Goal: Transaction & Acquisition: Purchase product/service

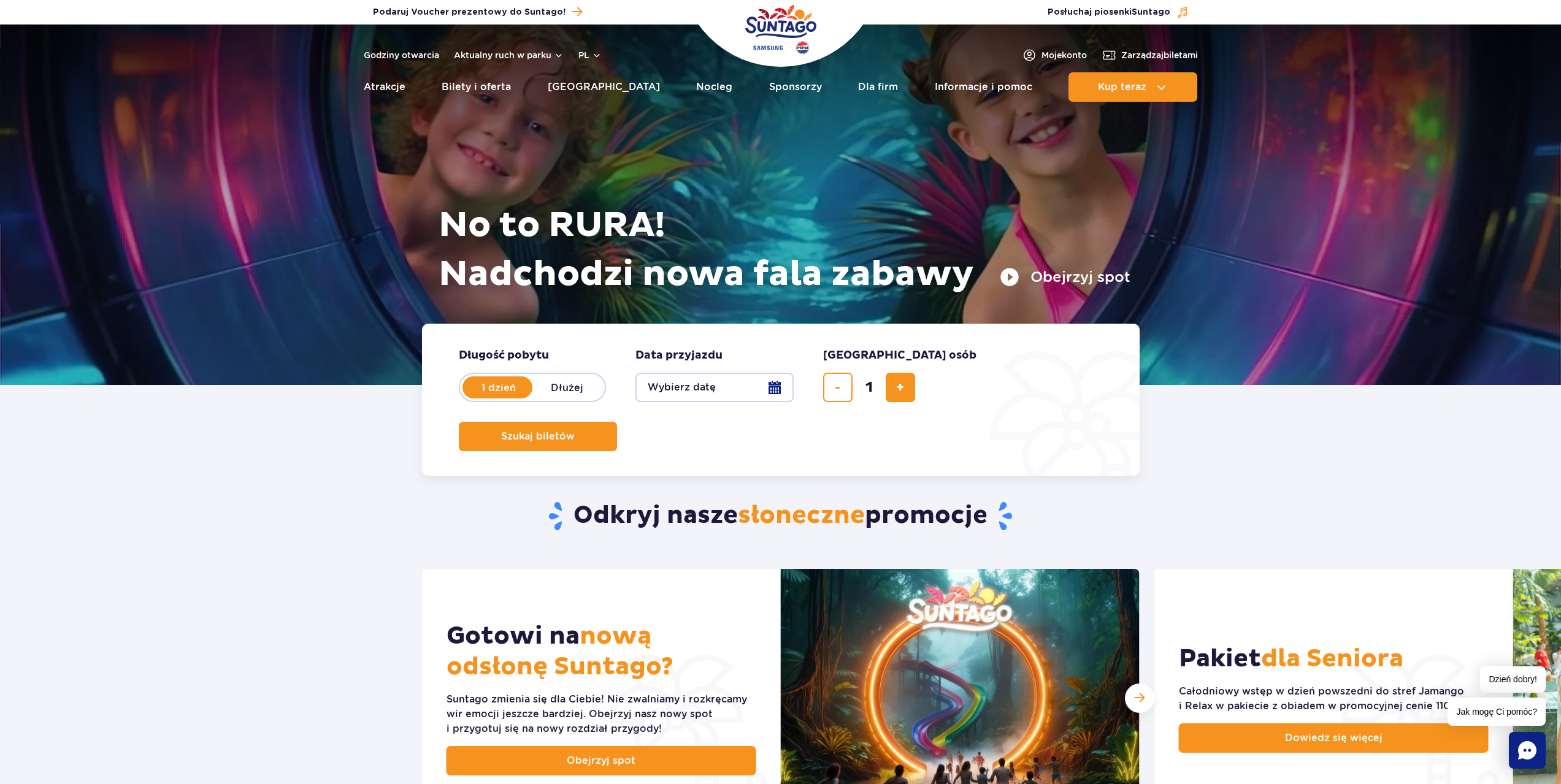
click at [780, 394] on button "Wybierz datę" at bounding box center [714, 387] width 158 height 29
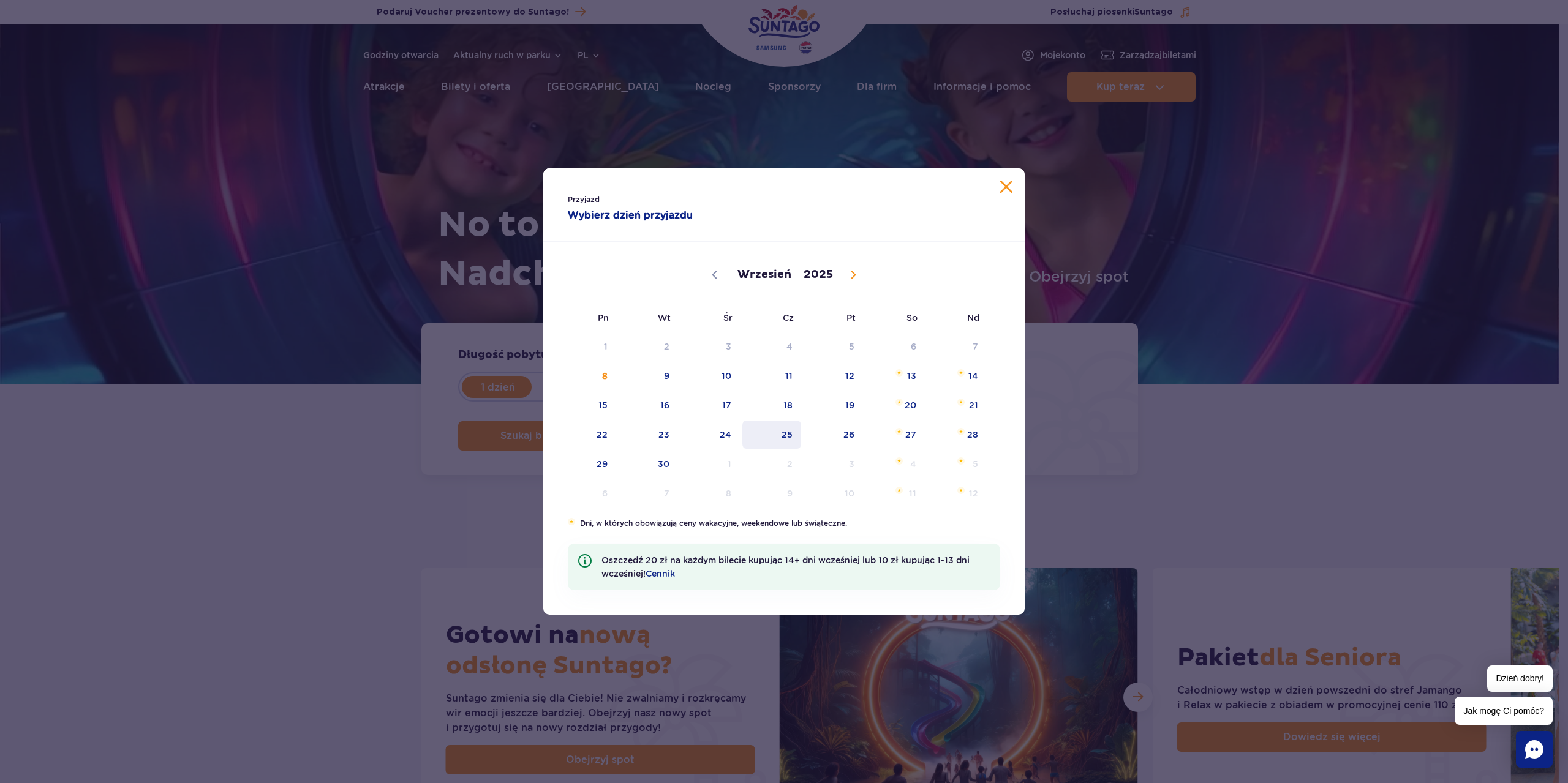
click at [795, 434] on span "25" at bounding box center [771, 435] width 62 height 28
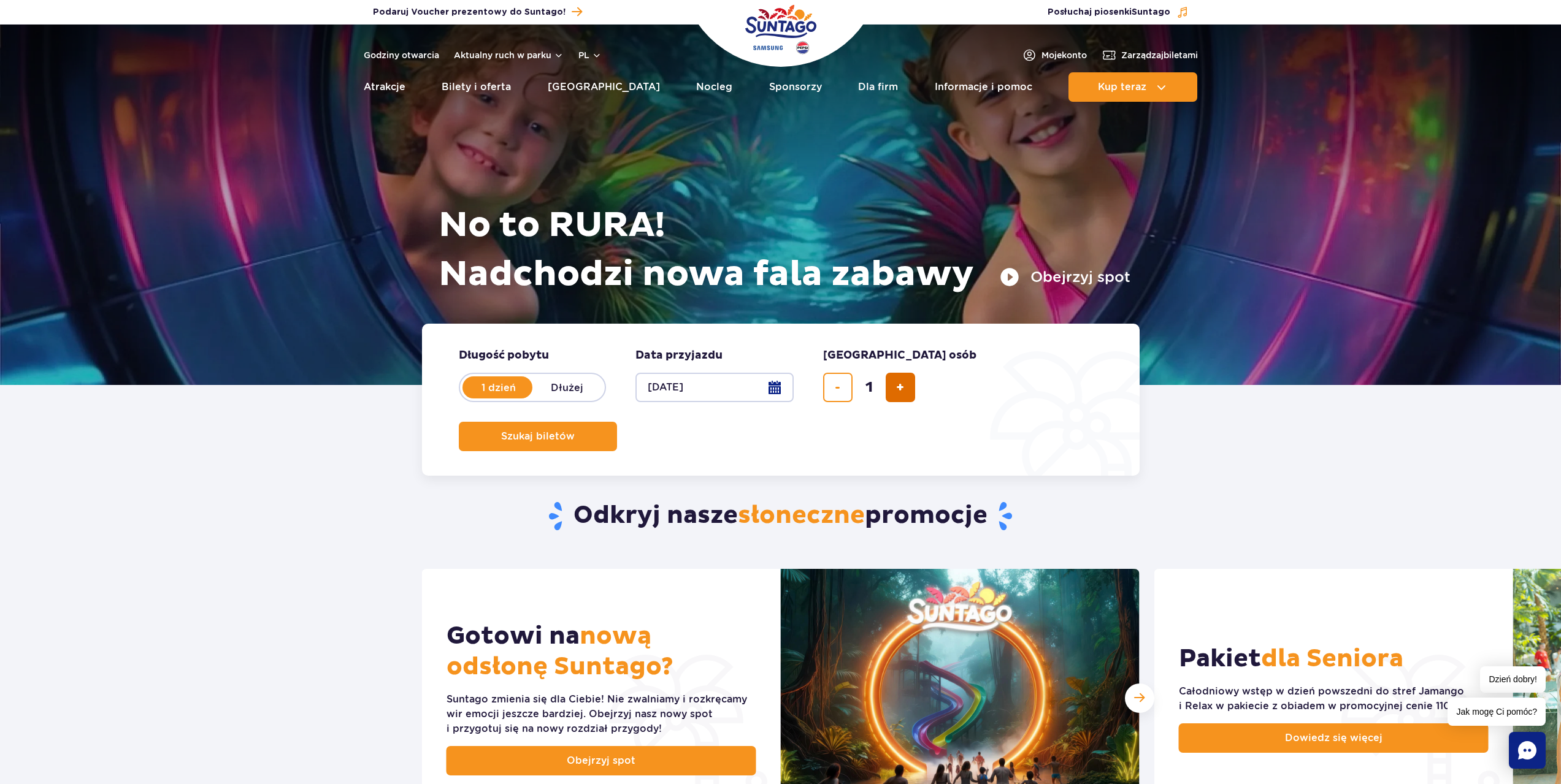
click at [905, 383] on button "dodaj bilet" at bounding box center [900, 387] width 29 height 29
type input "4"
click at [570, 431] on span "Szukaj biletów" at bounding box center [533, 436] width 74 height 11
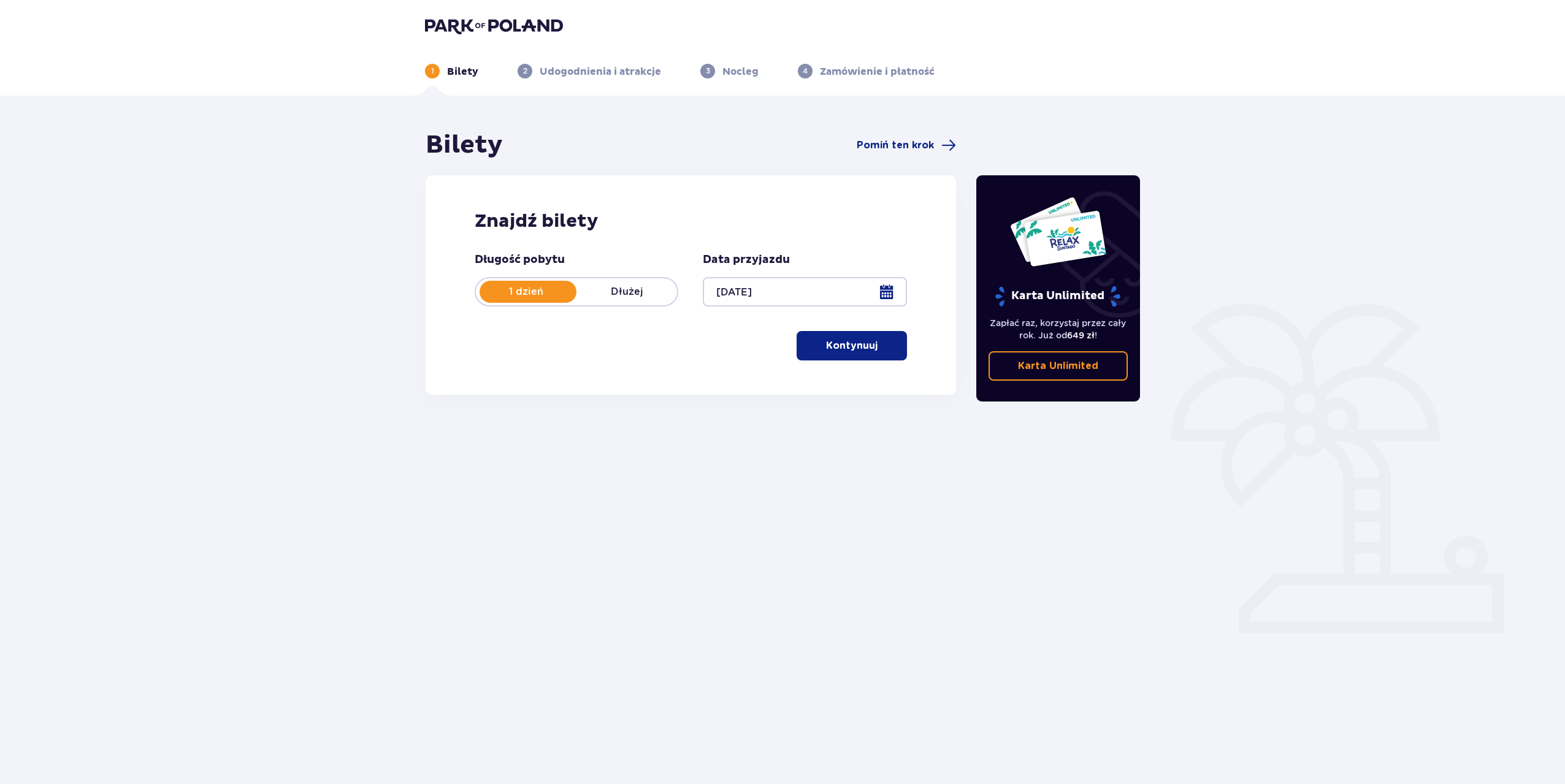
click at [826, 352] on p "Kontynuuj" at bounding box center [851, 345] width 51 height 13
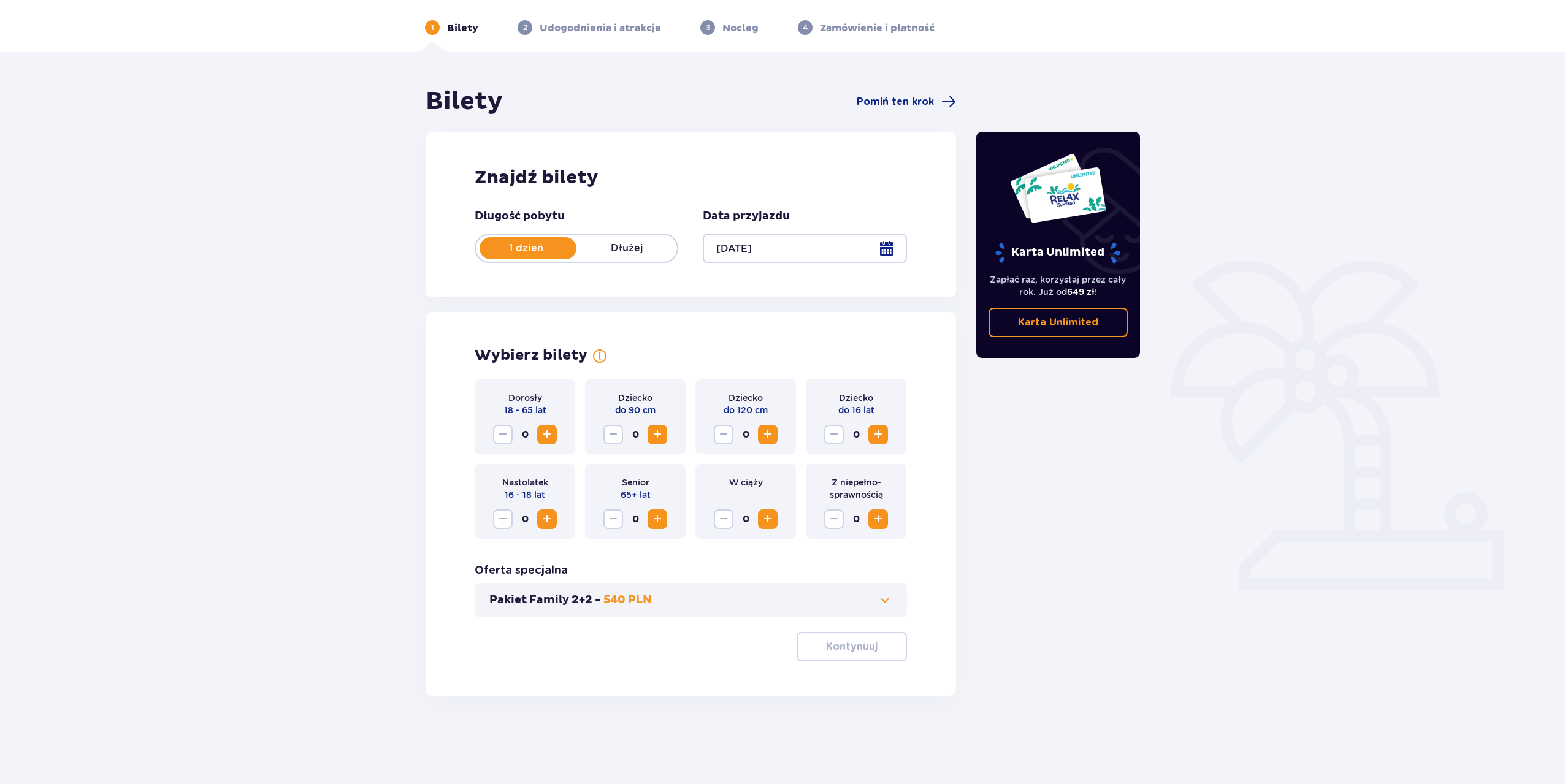
scroll to position [44, 0]
click at [544, 437] on span "Increase" at bounding box center [547, 434] width 15 height 15
click at [882, 439] on span "Increase" at bounding box center [878, 434] width 15 height 15
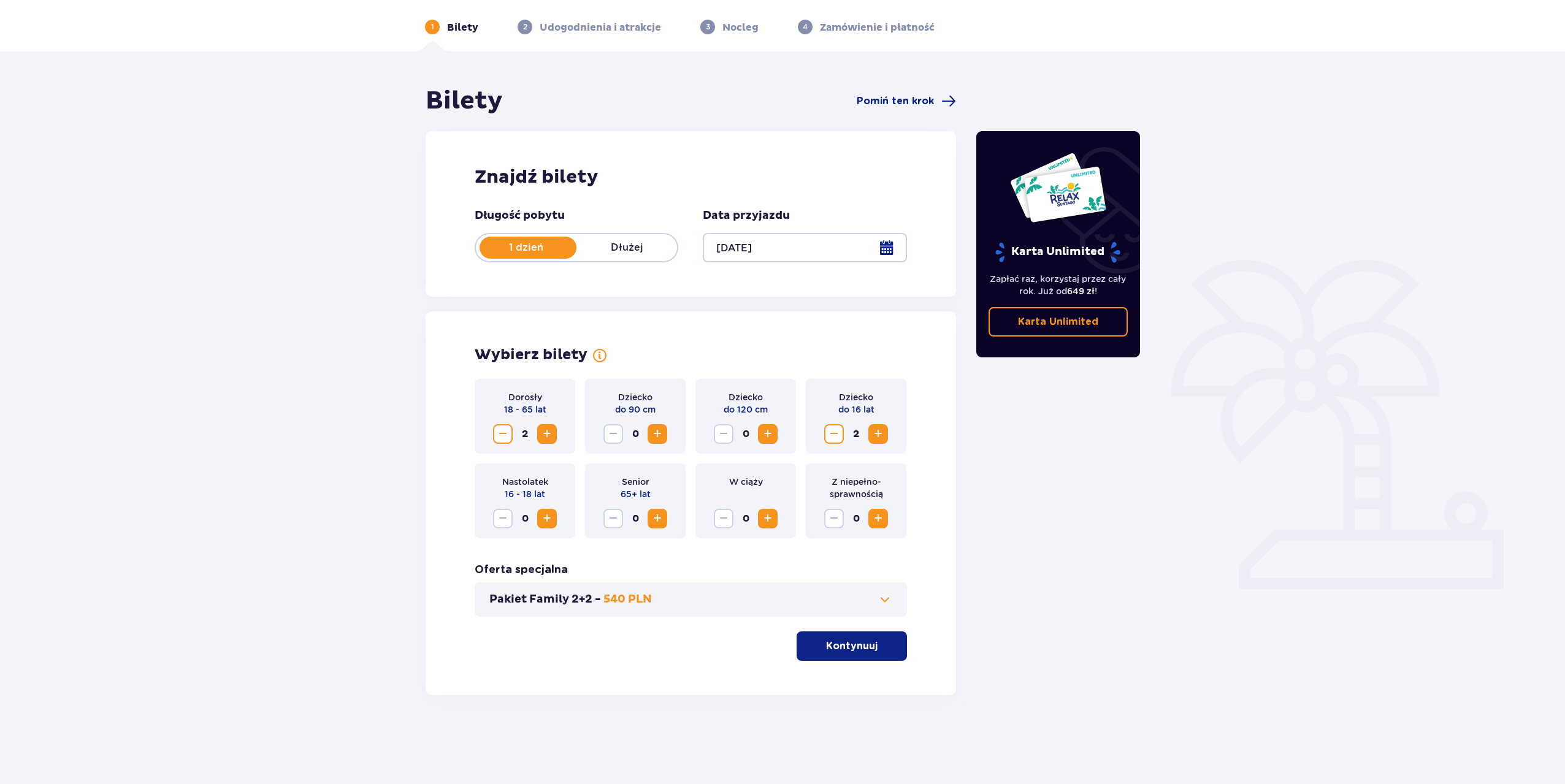
click at [885, 598] on span at bounding box center [885, 599] width 15 height 15
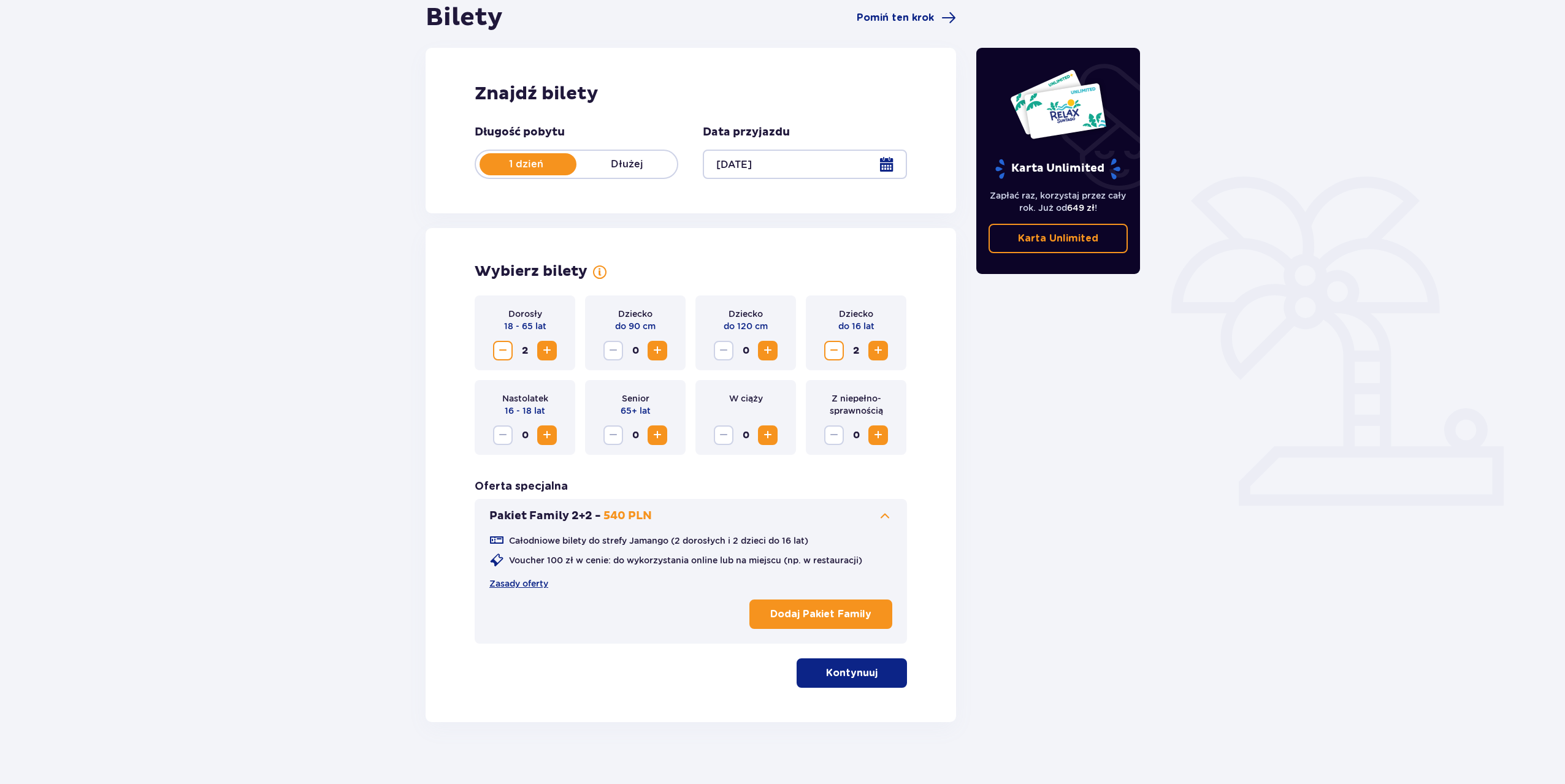
scroll to position [139, 0]
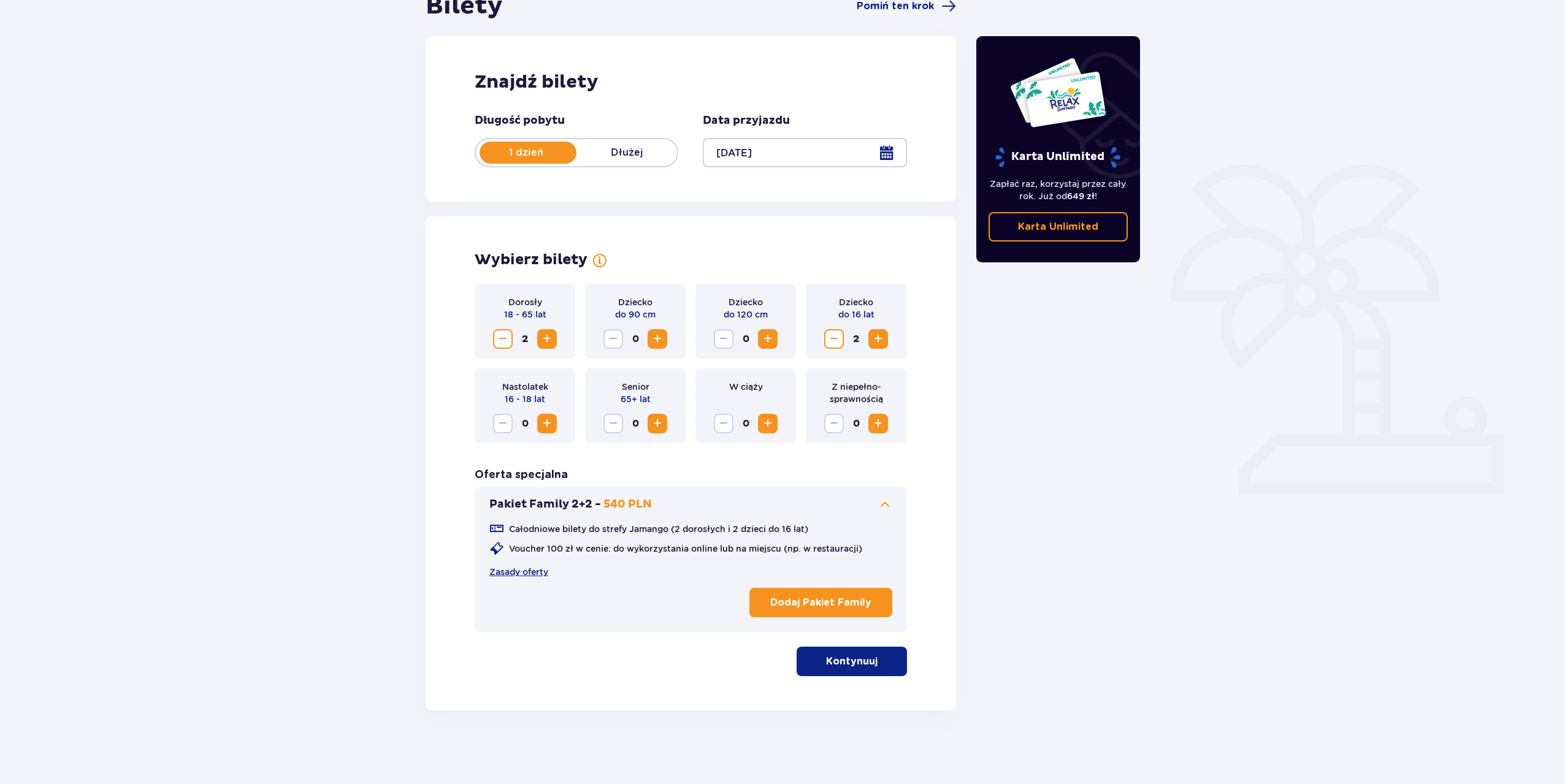
click at [864, 656] on p "Kontynuuj" at bounding box center [851, 661] width 51 height 13
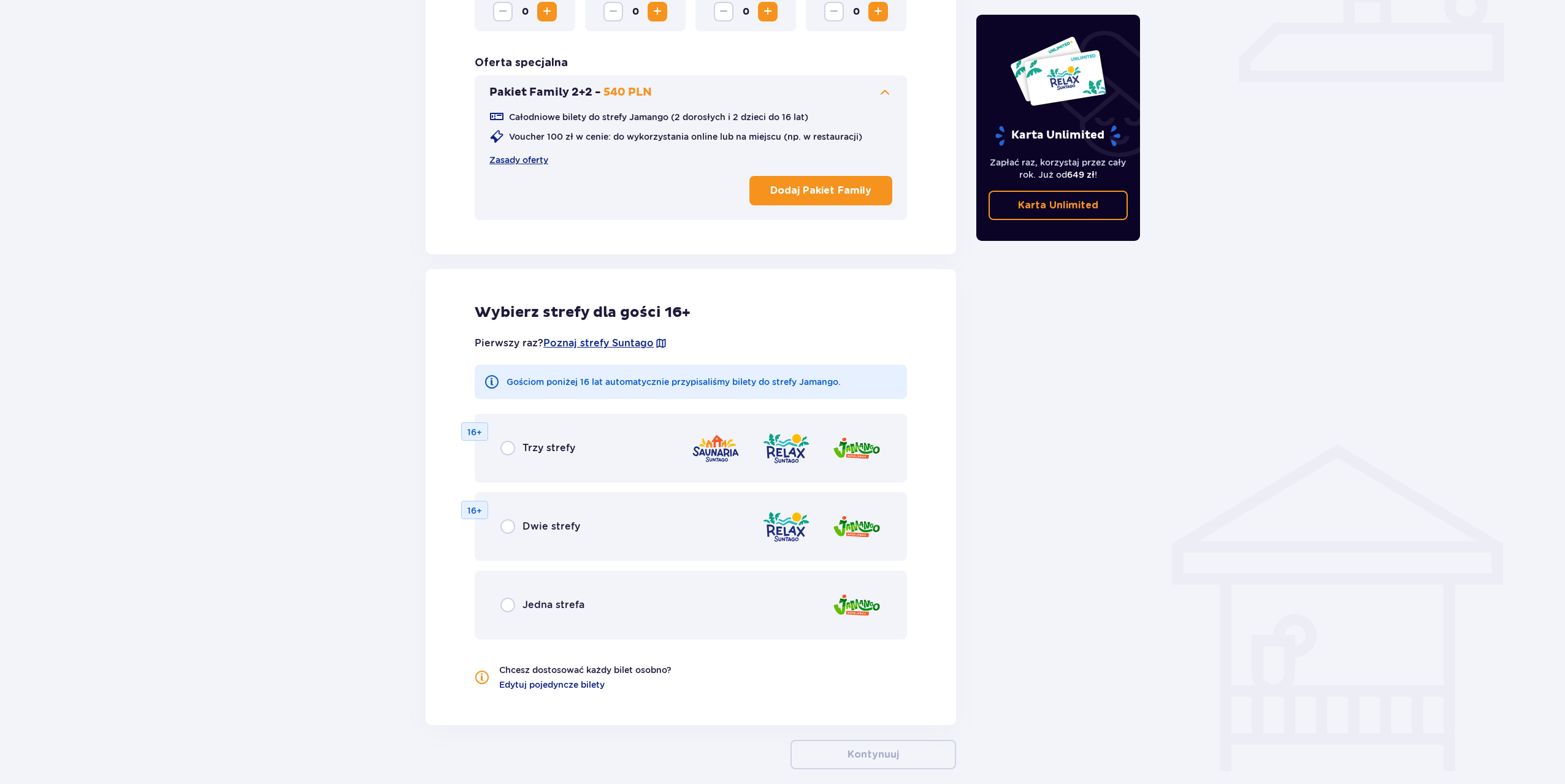
scroll to position [610, 0]
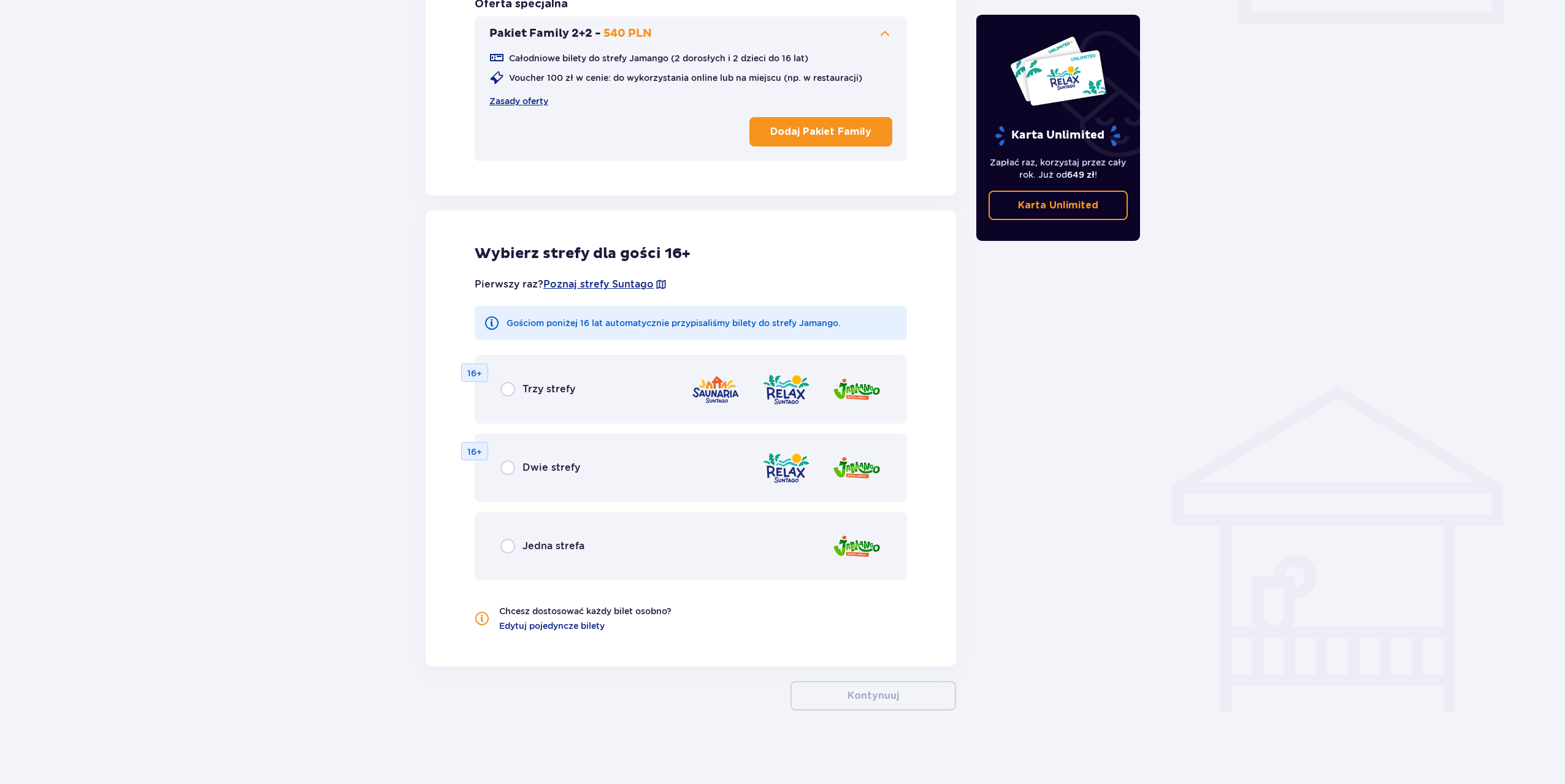
click at [561, 544] on p "Jedna strefa" at bounding box center [553, 546] width 62 height 13
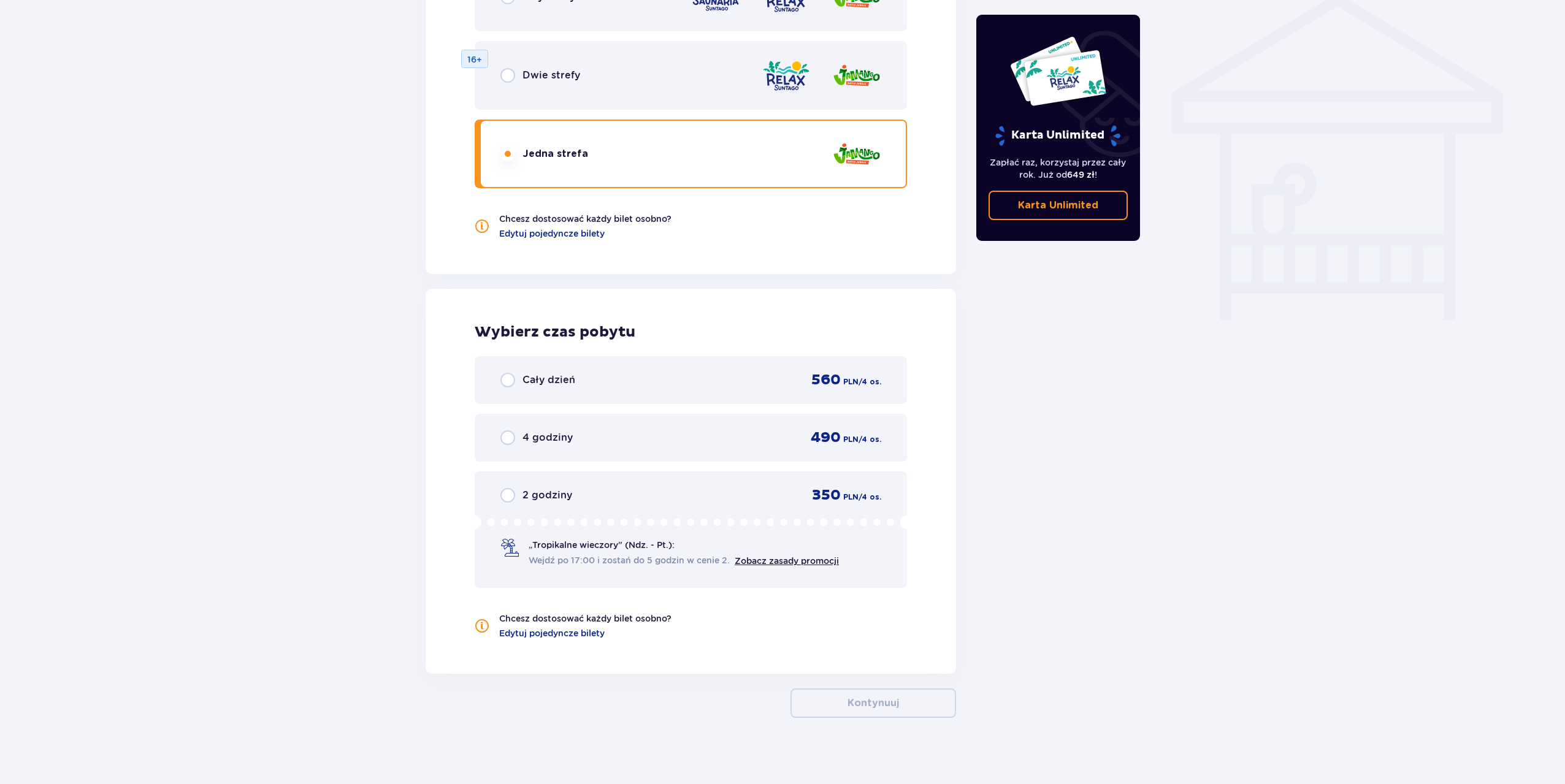
scroll to position [1010, 0]
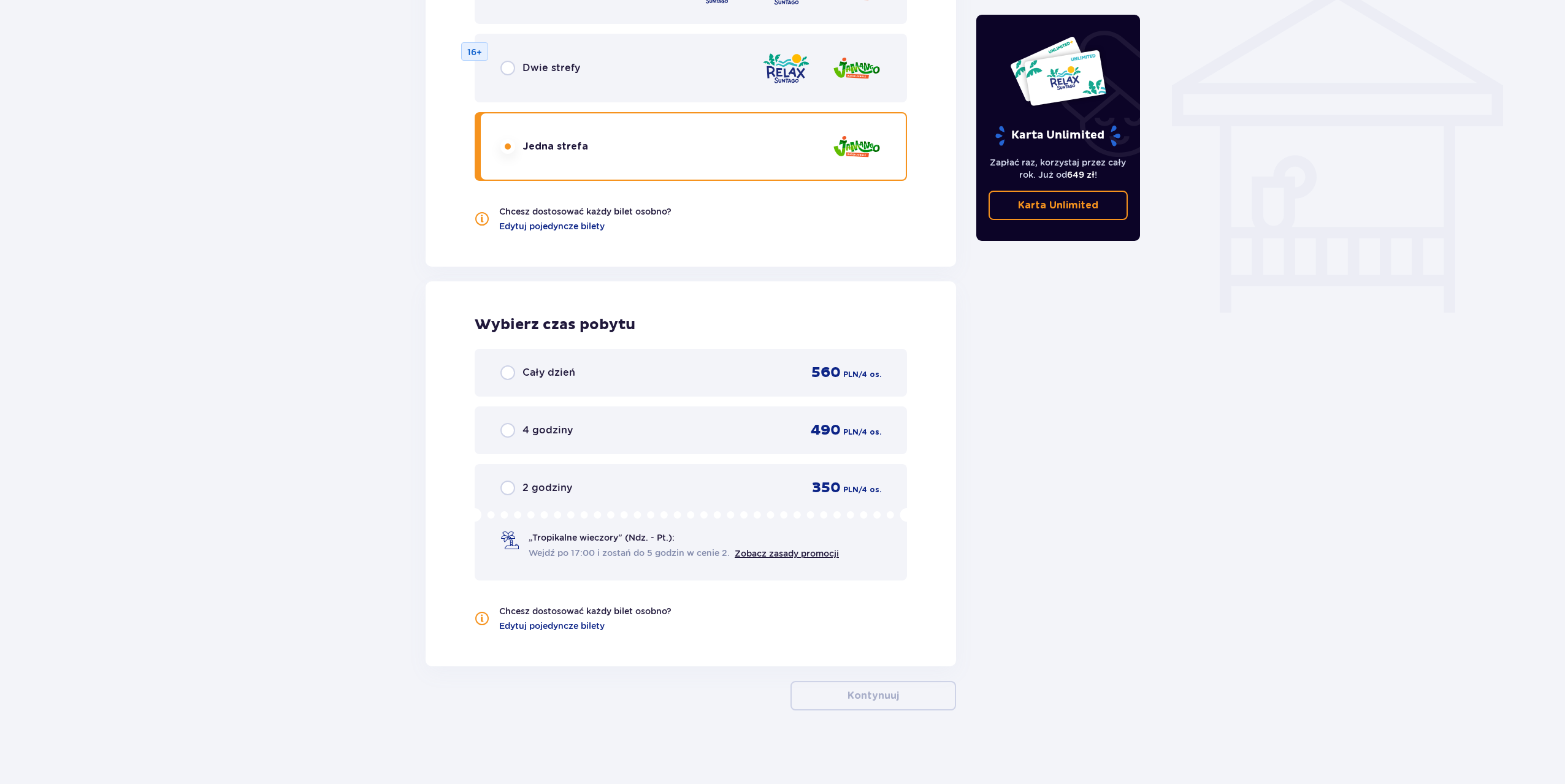
click at [547, 371] on p "Cały dzień" at bounding box center [548, 372] width 53 height 13
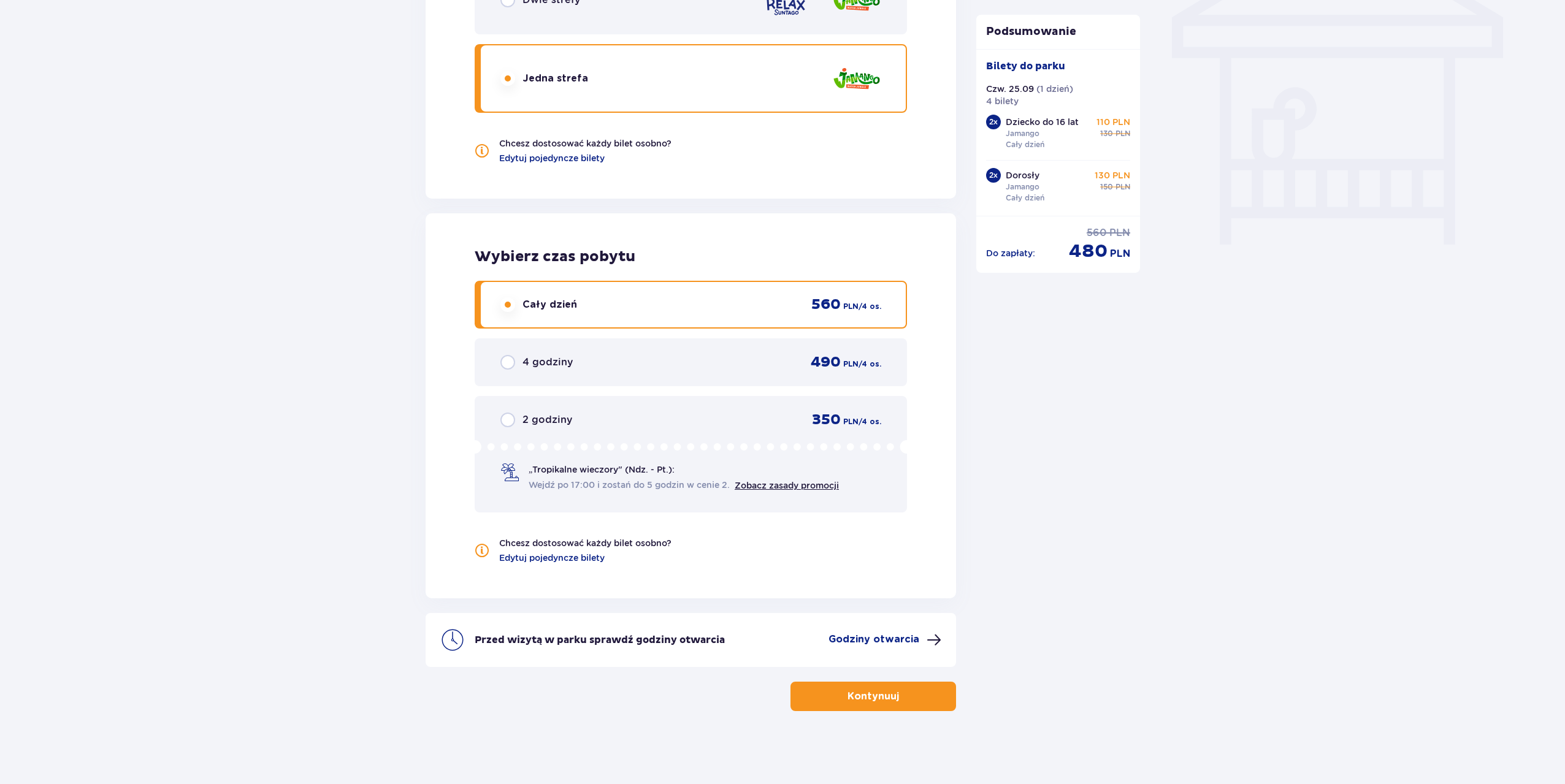
scroll to position [1078, 0]
click at [915, 683] on button "Kontynuuj" at bounding box center [873, 695] width 165 height 29
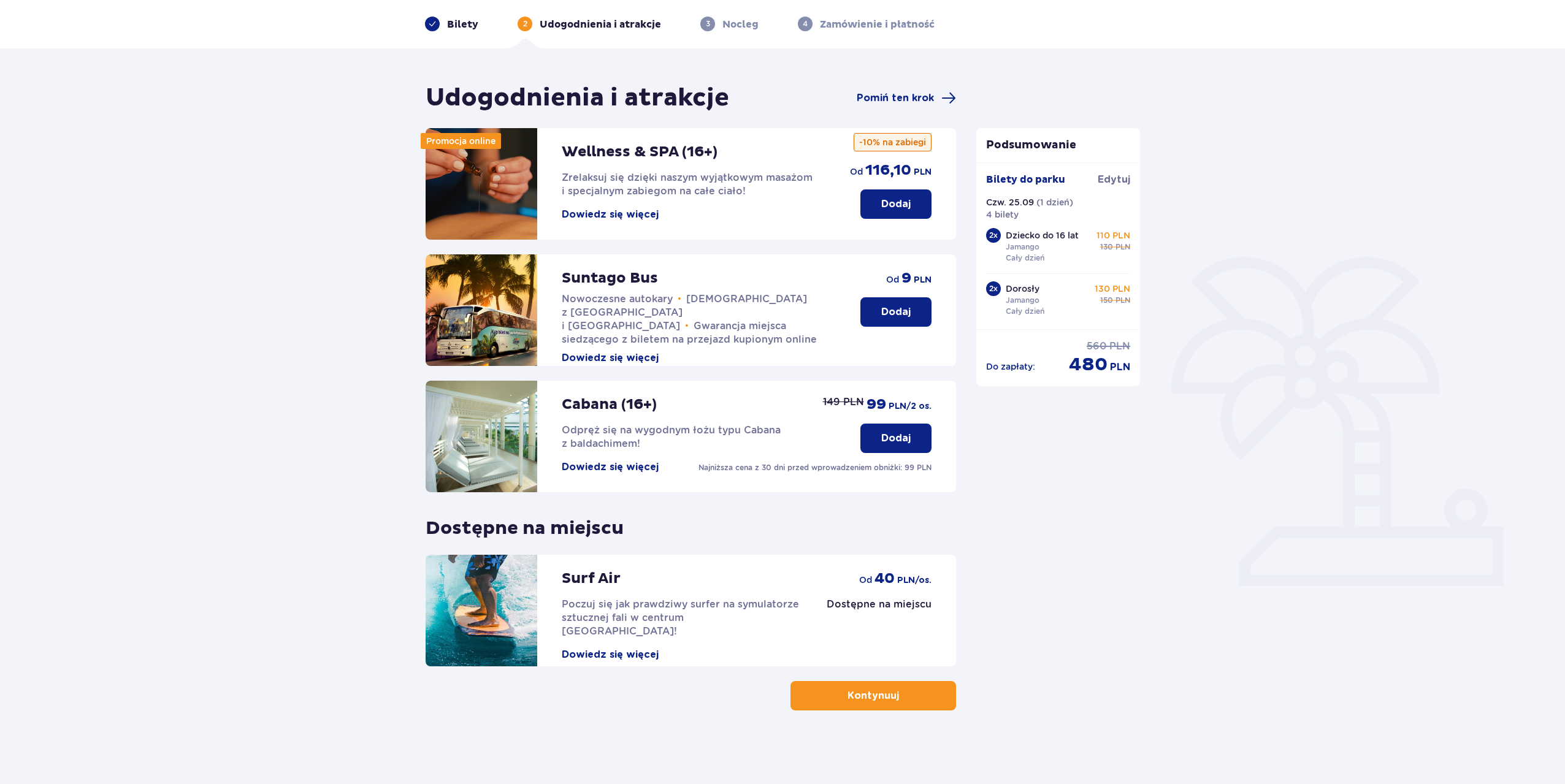
click at [919, 694] on button "Kontynuuj" at bounding box center [873, 695] width 165 height 29
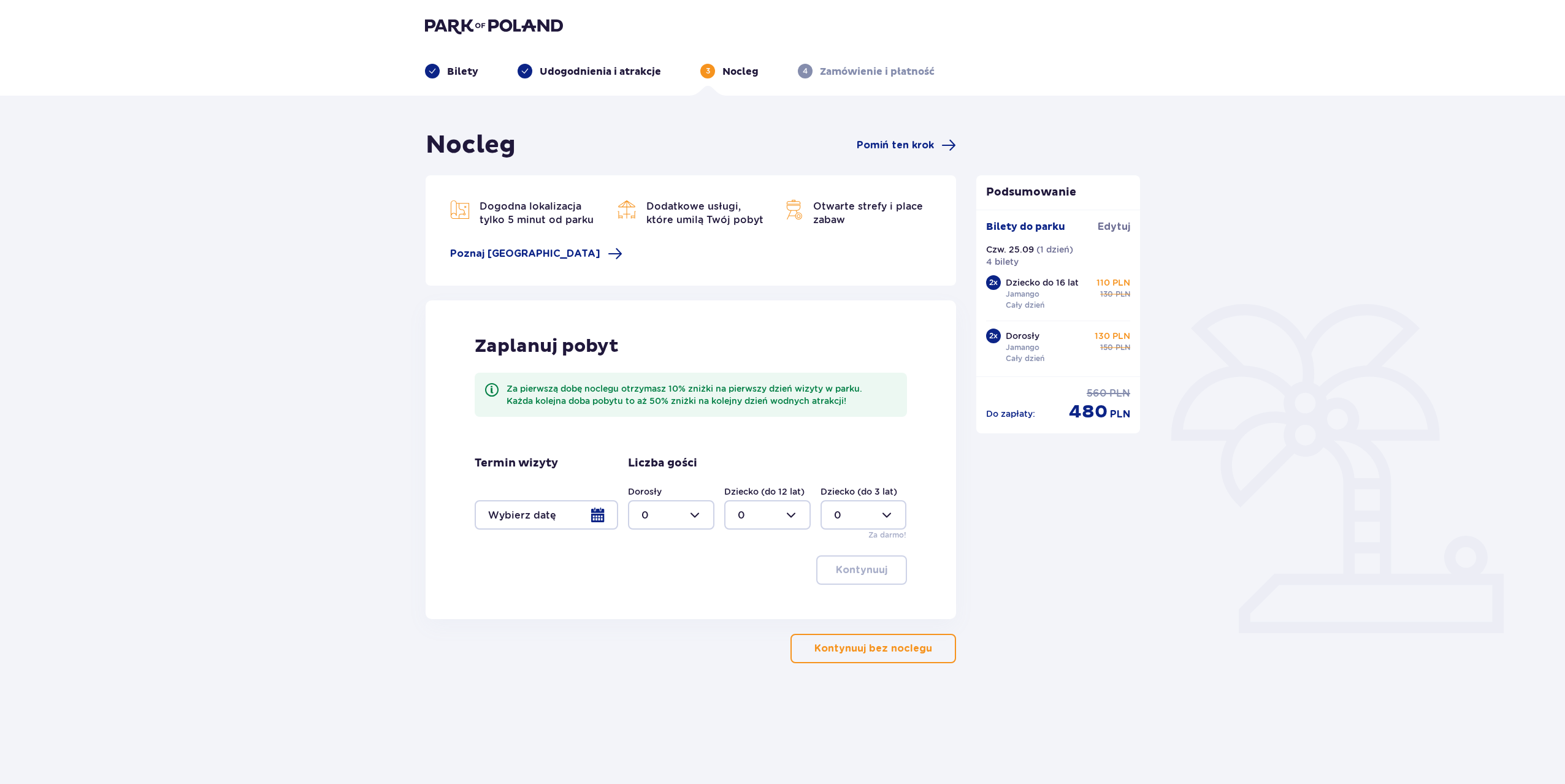
click at [882, 657] on button "Kontynuuj bez noclegu" at bounding box center [873, 648] width 165 height 29
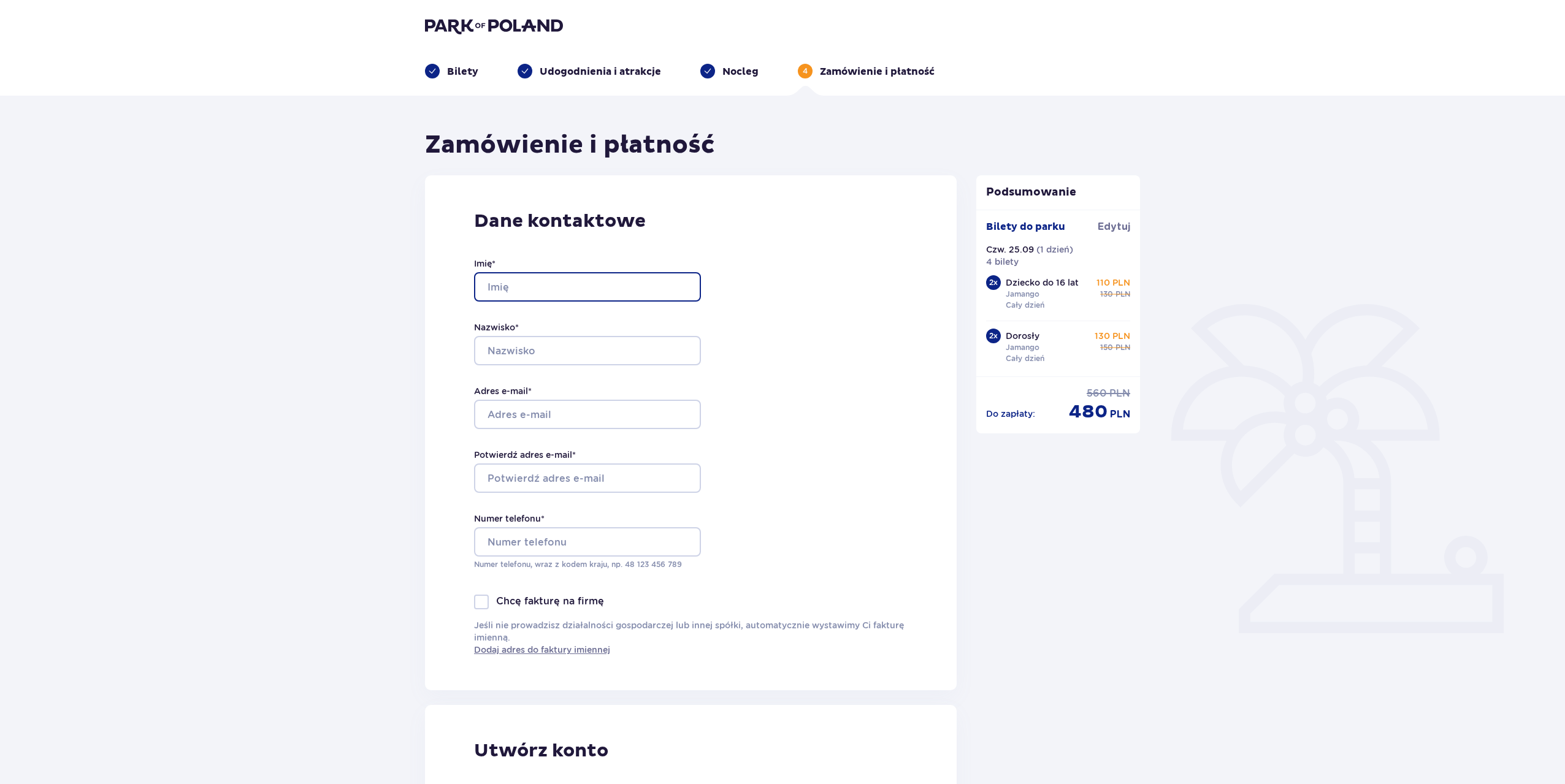
click at [518, 285] on input "Imię *" at bounding box center [587, 286] width 226 height 29
type input "Łukasz"
type input "Warlikowski"
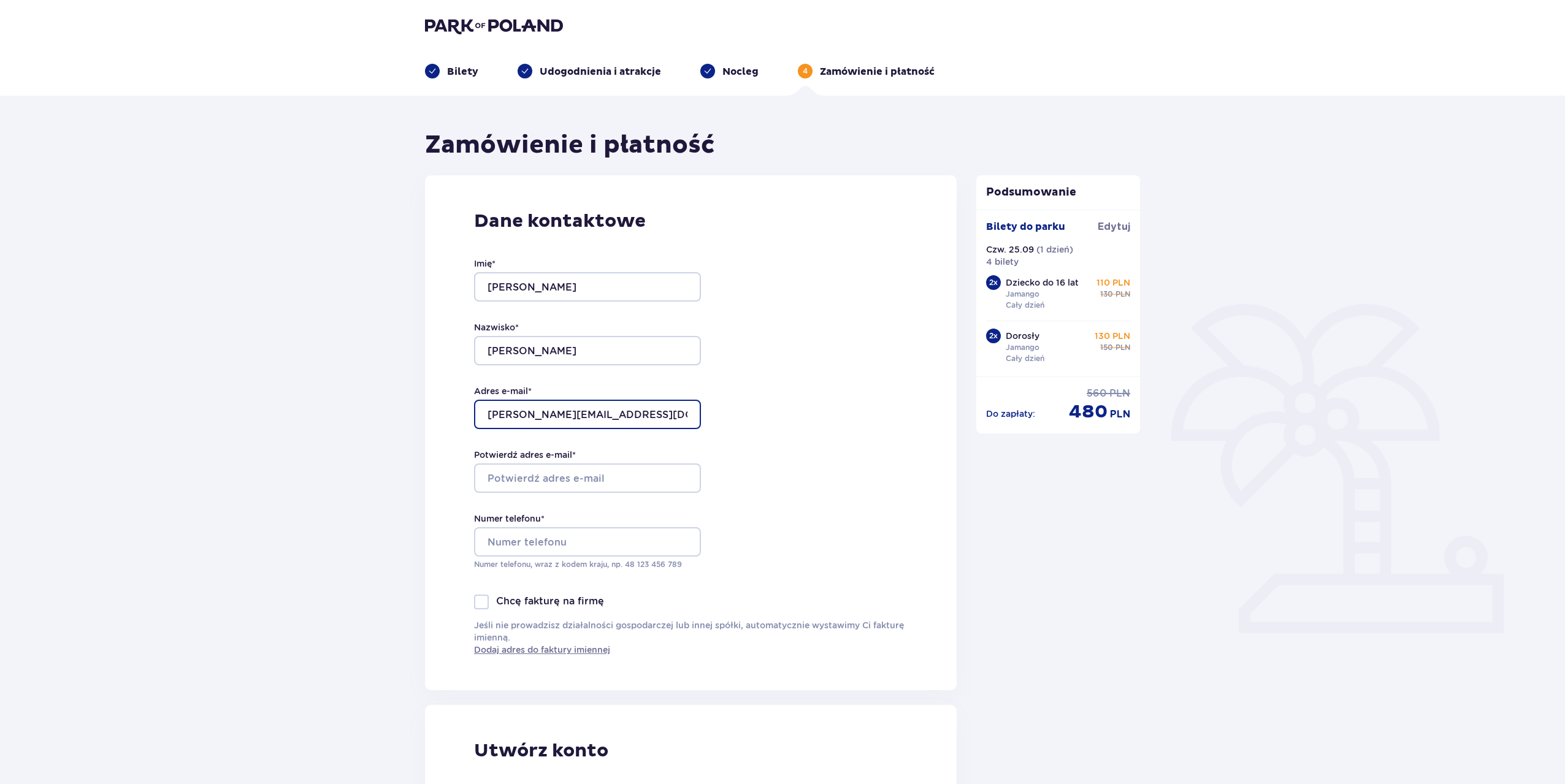
type input "warlikowski@gmail.com"
type input "606669874"
click at [437, 554] on div "Dane kontaktowe Imię * Łukasz Nazwisko * Warlikowski Adres e-mail * warlikowski…" at bounding box center [690, 432] width 532 height 515
drag, startPoint x: 509, startPoint y: 539, endPoint x: 518, endPoint y: 541, distance: 9.2
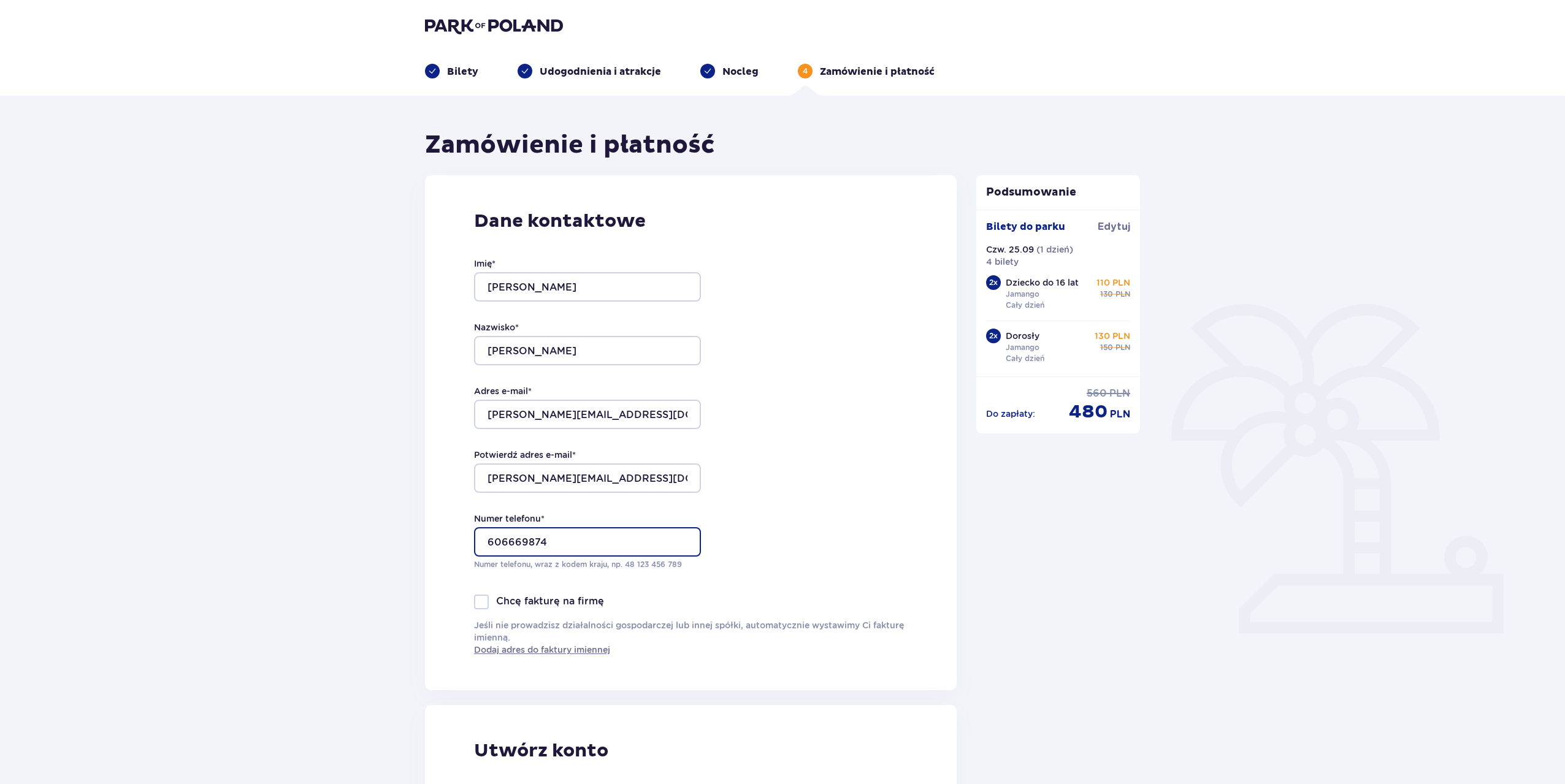
click at [518, 541] on input "606669874" at bounding box center [587, 541] width 226 height 29
click at [557, 542] on input "606669874" at bounding box center [587, 541] width 226 height 29
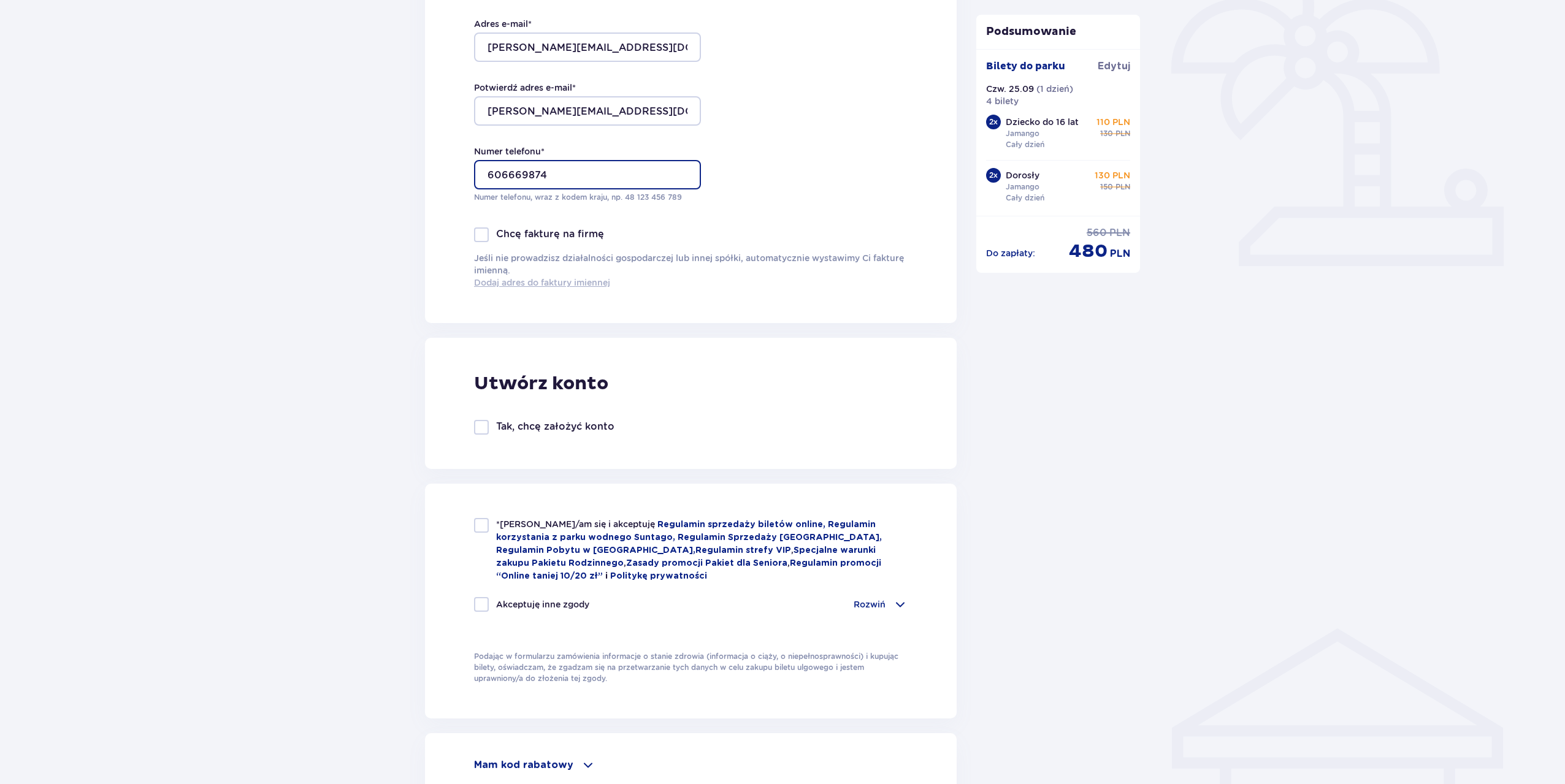
scroll to position [368, 0]
click at [478, 528] on div at bounding box center [481, 525] width 15 height 15
checkbox input "true"
click at [875, 601] on p "Rozwiń" at bounding box center [869, 604] width 32 height 13
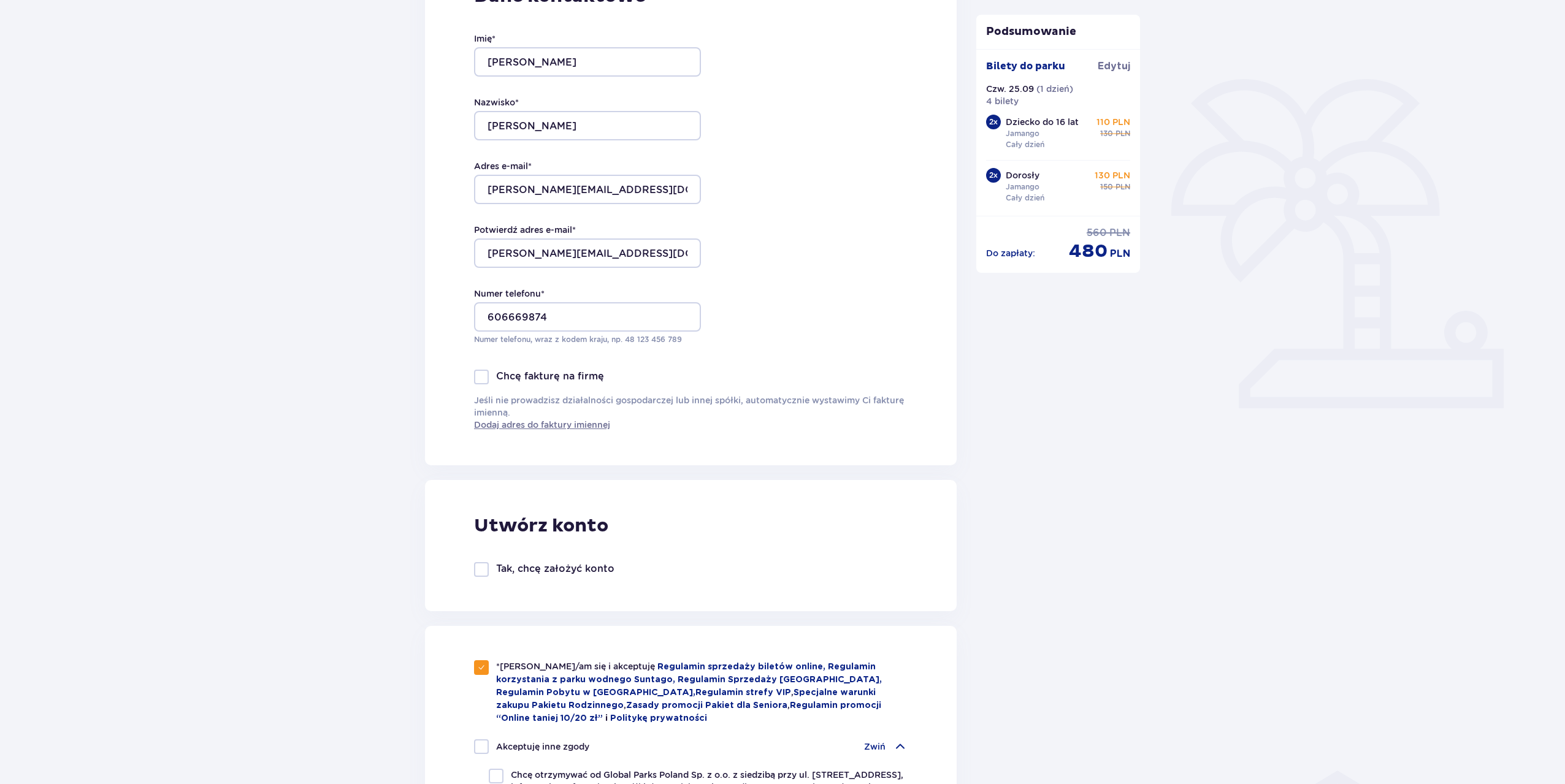
scroll to position [123, 0]
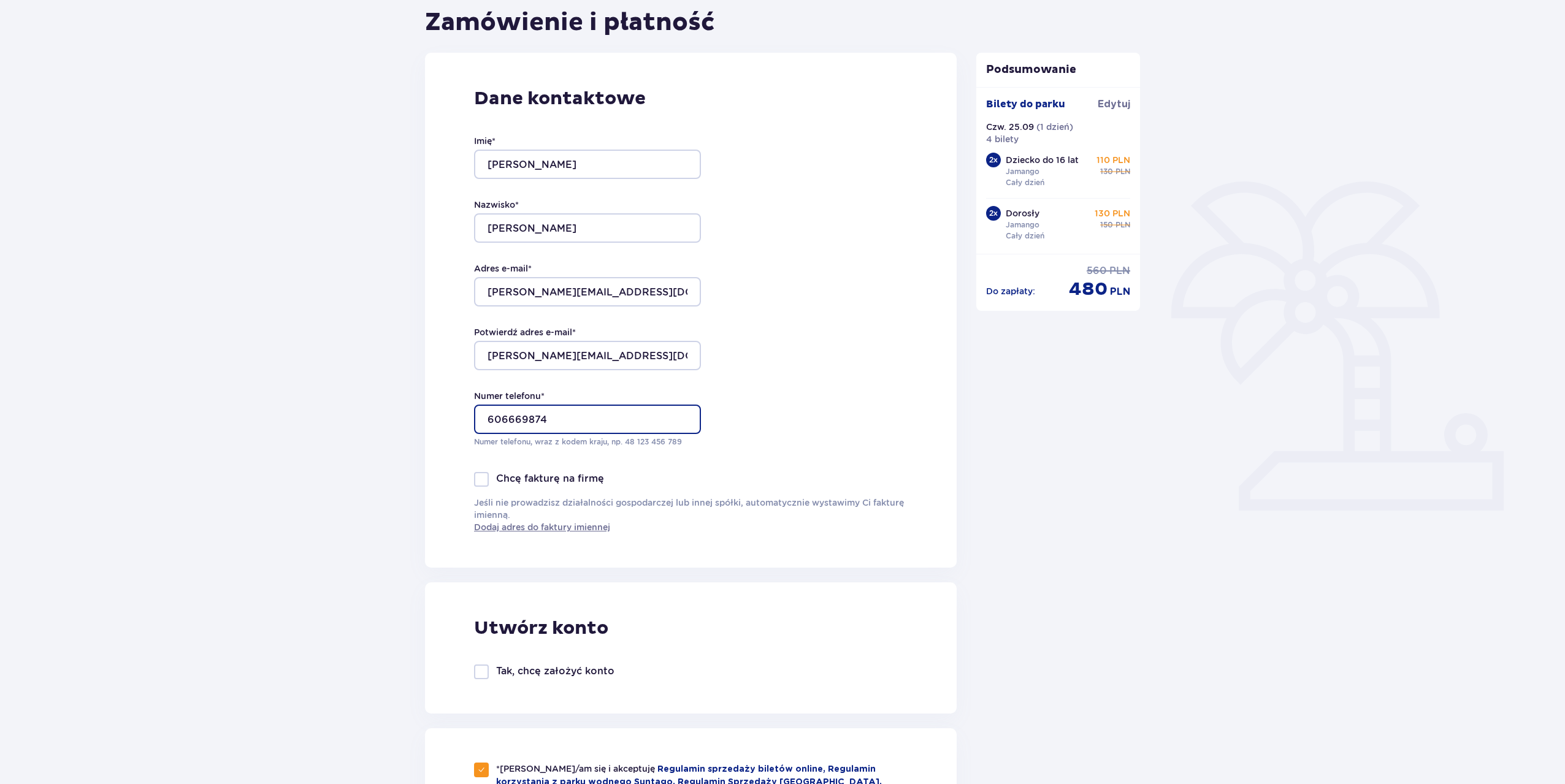
drag, startPoint x: 510, startPoint y: 418, endPoint x: 518, endPoint y: 421, distance: 8.5
click at [518, 421] on input "606669874" at bounding box center [587, 419] width 226 height 29
click at [541, 421] on input "606669874" at bounding box center [587, 419] width 226 height 29
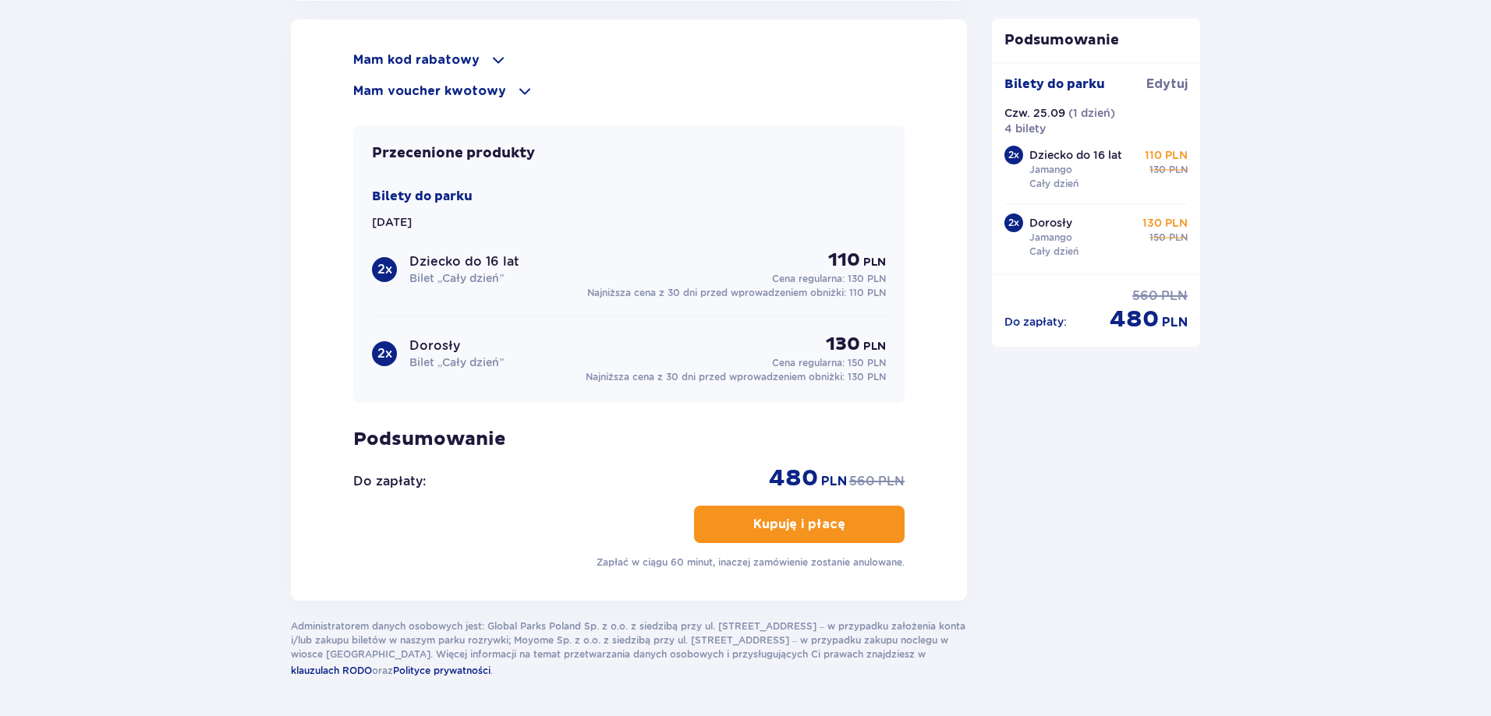
scroll to position [1793, 0]
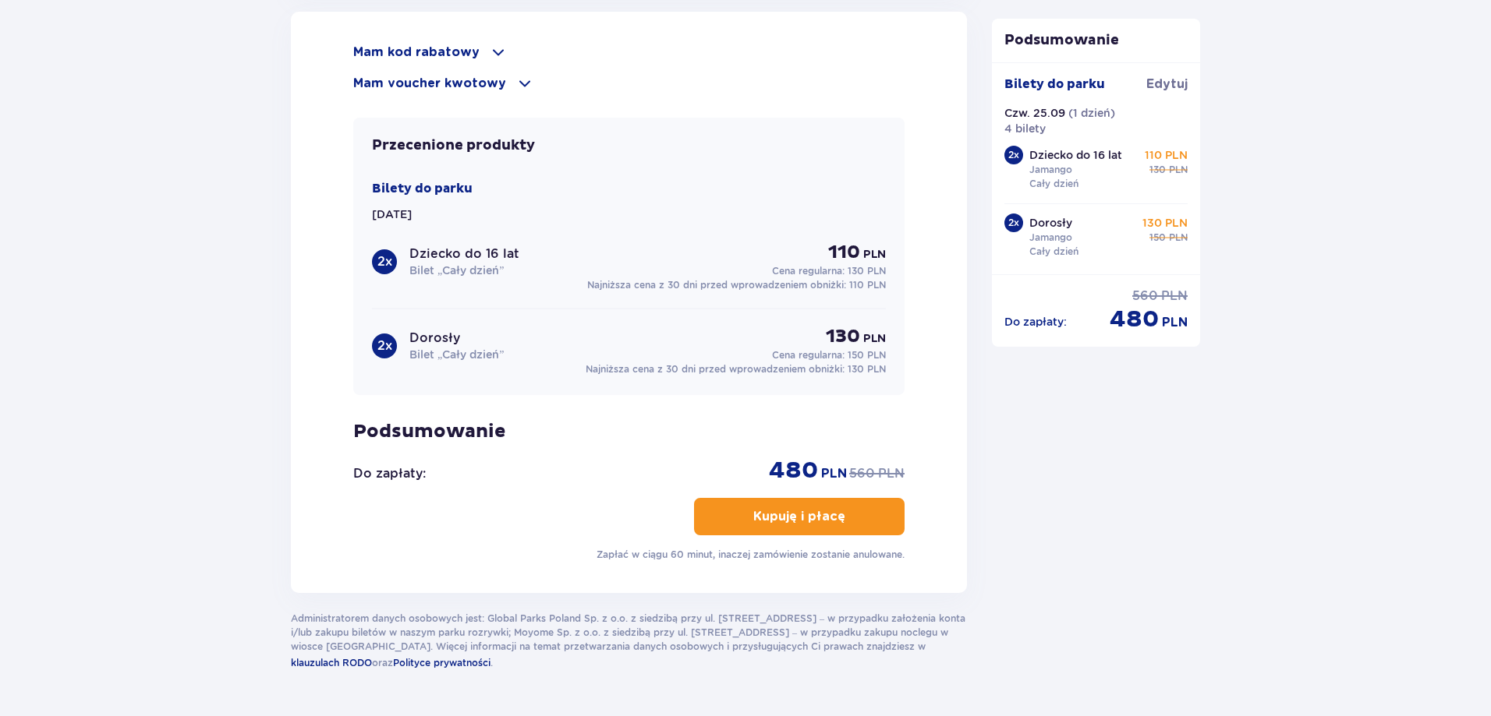
click at [753, 510] on p "Kupuję i płacę" at bounding box center [799, 516] width 92 height 17
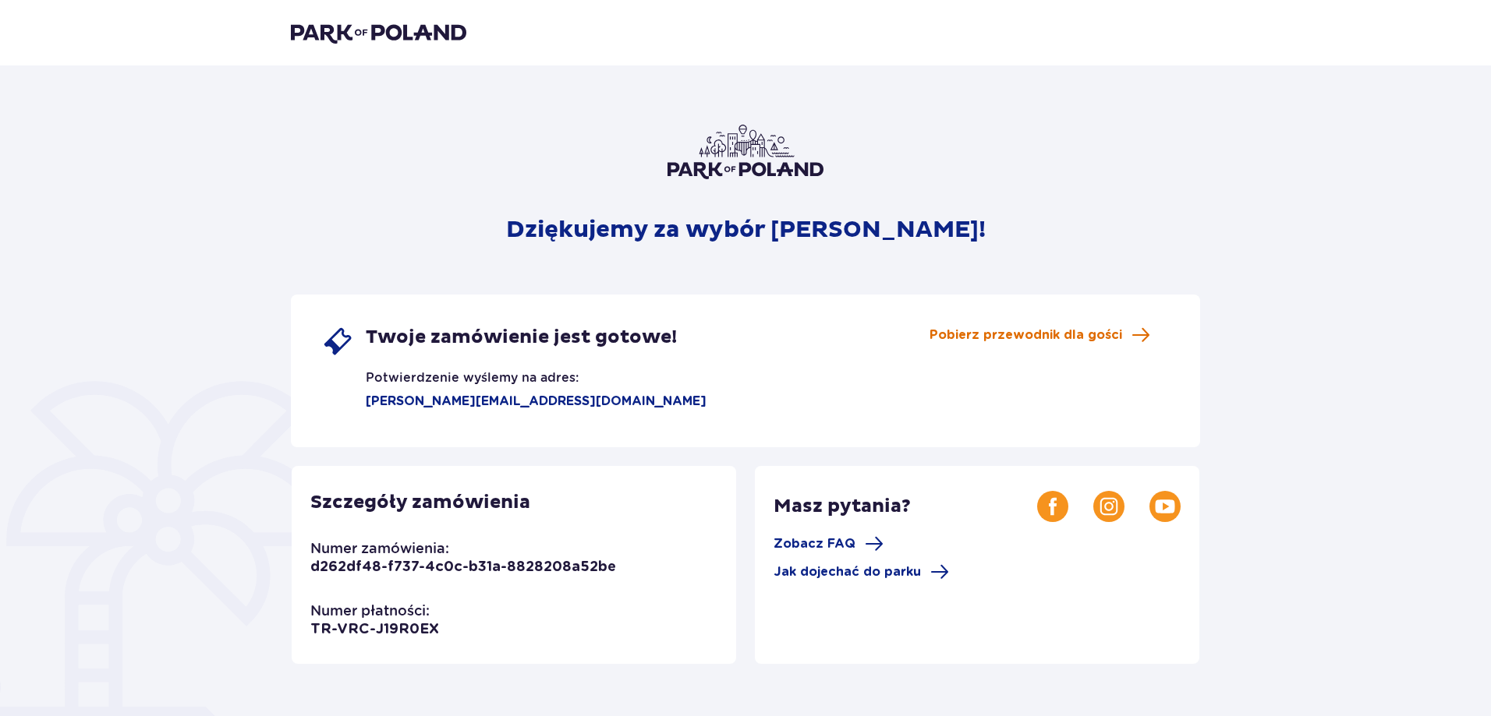
click at [1031, 329] on span "Pobierz przewodnik dla gości" at bounding box center [1025, 335] width 193 height 17
